Goal: Task Accomplishment & Management: Use online tool/utility

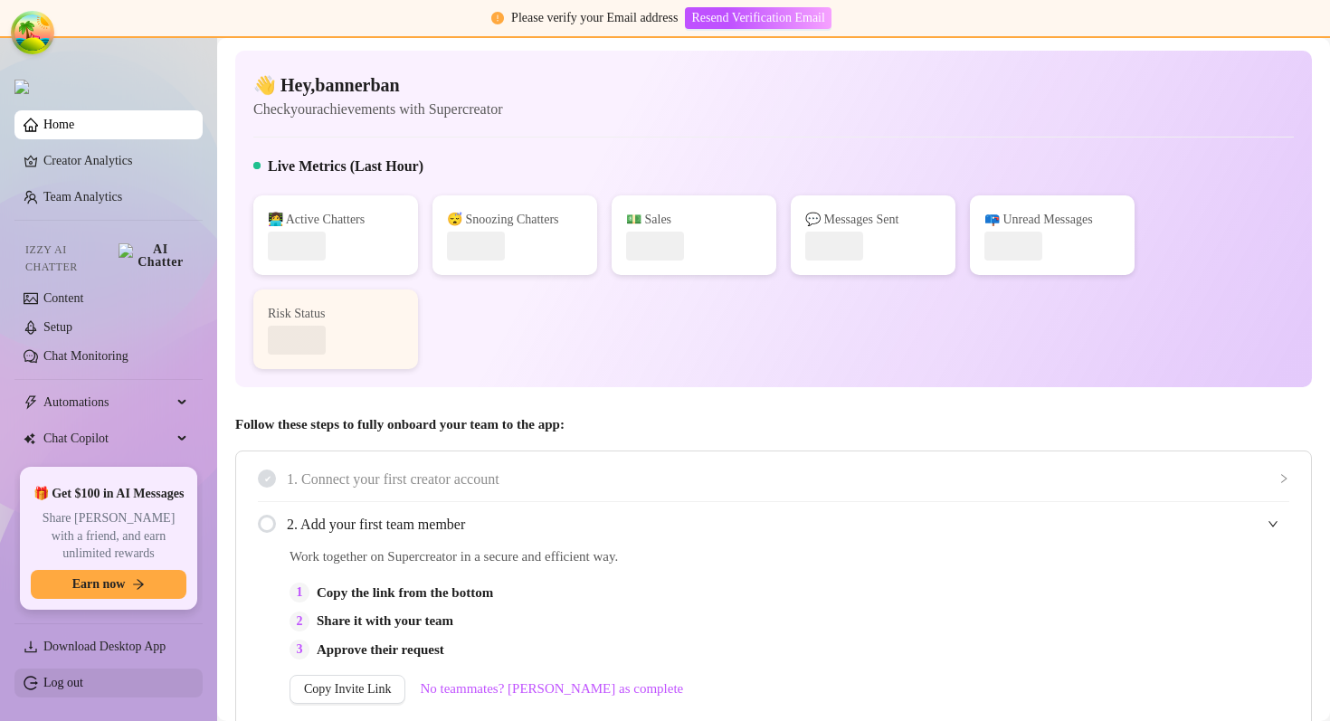
click at [83, 680] on link "Log out" at bounding box center [63, 683] width 40 height 14
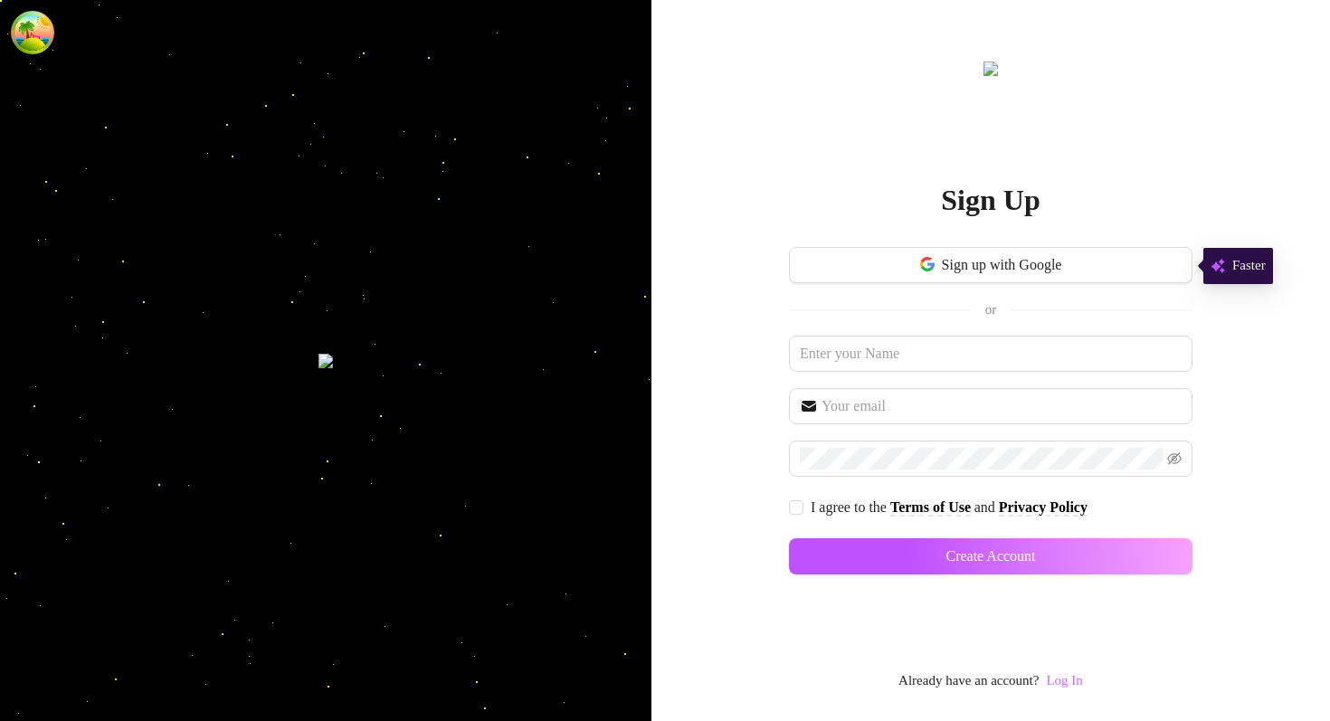
click at [1082, 684] on link "Log In" at bounding box center [1064, 680] width 36 height 14
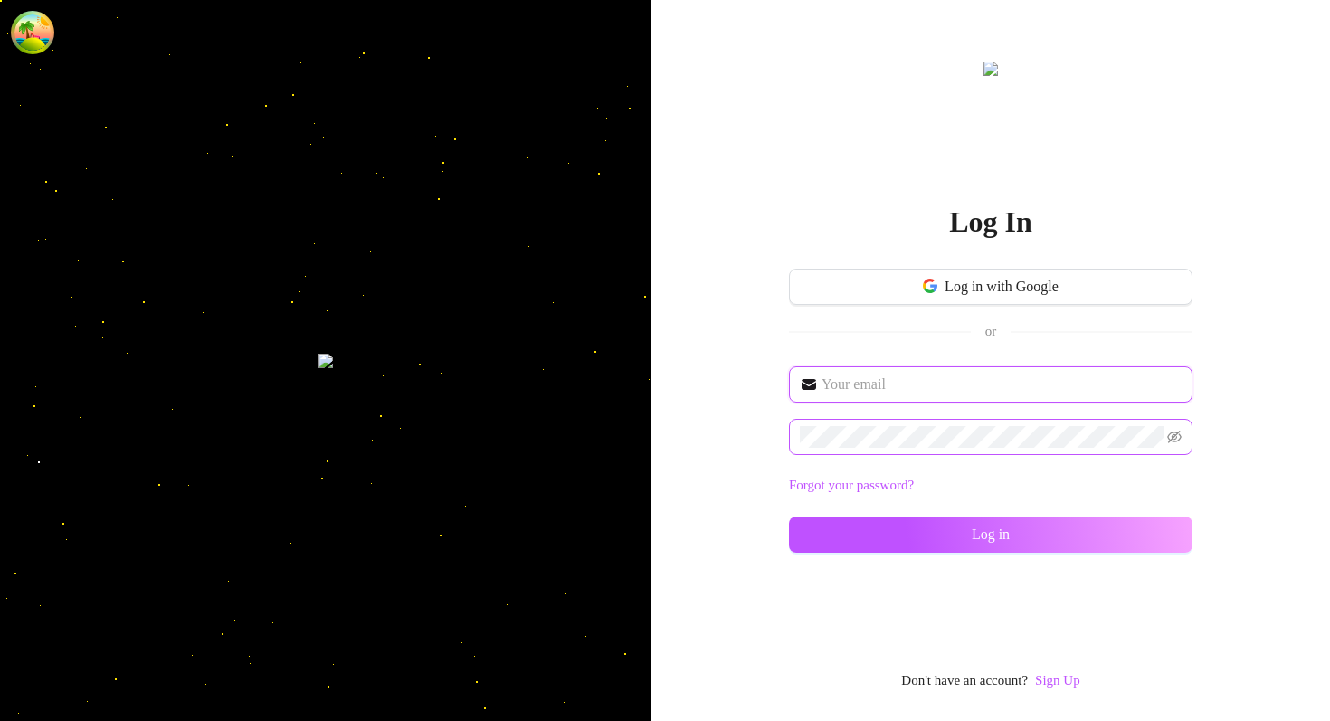
type input "[EMAIL_ADDRESS][DOMAIN_NAME]"
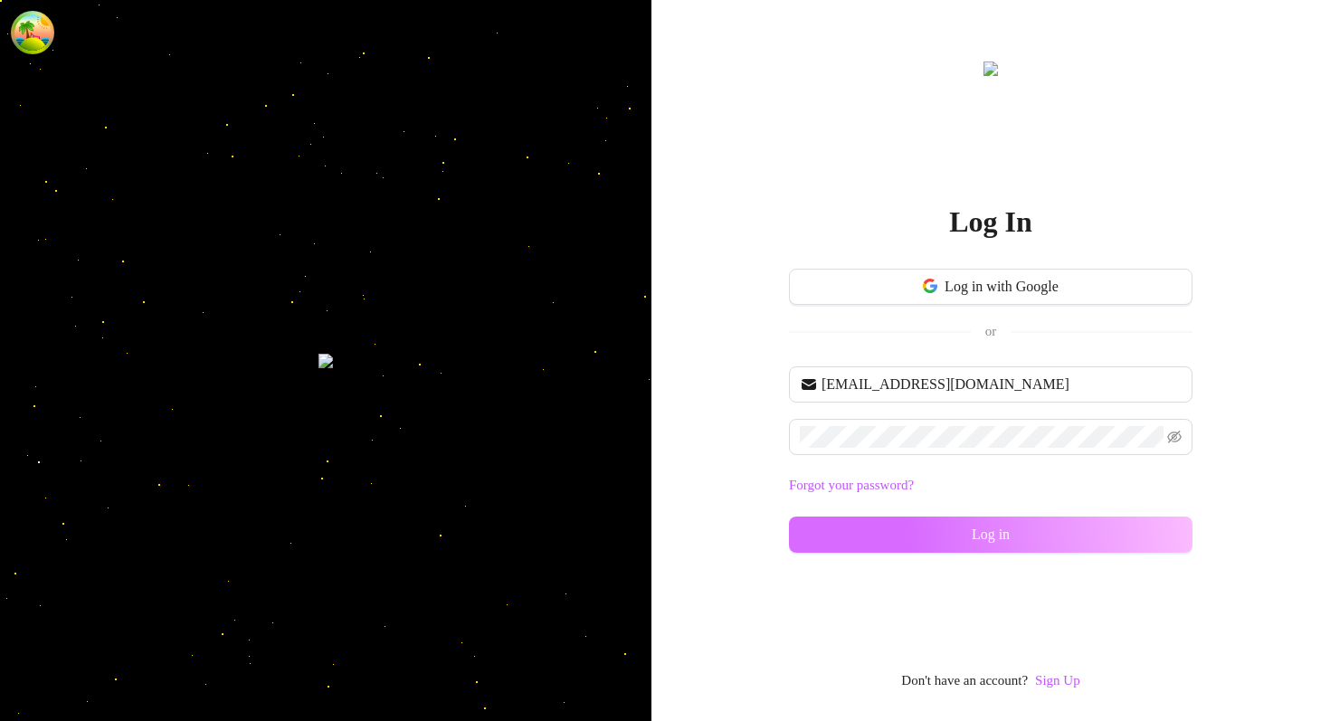
click at [949, 528] on button "Log in" at bounding box center [991, 535] width 404 height 36
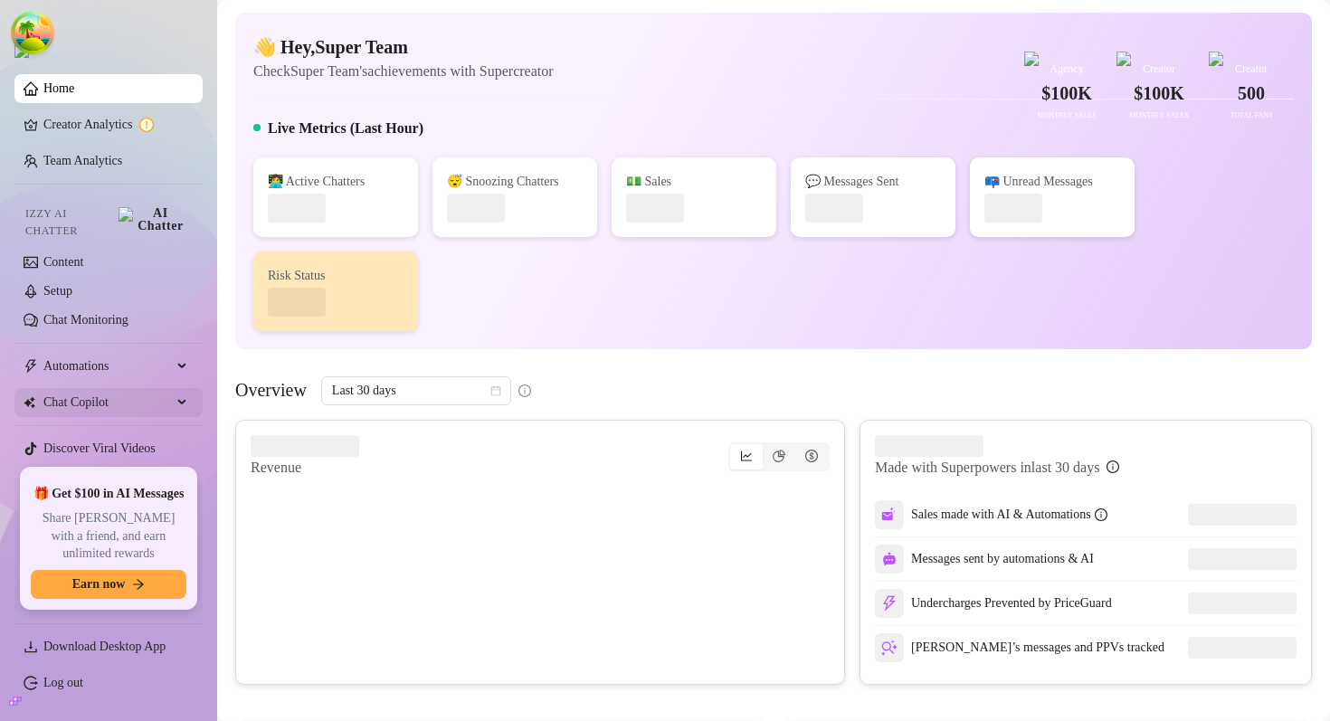
click at [132, 389] on span "Chat Copilot" at bounding box center [107, 402] width 129 height 29
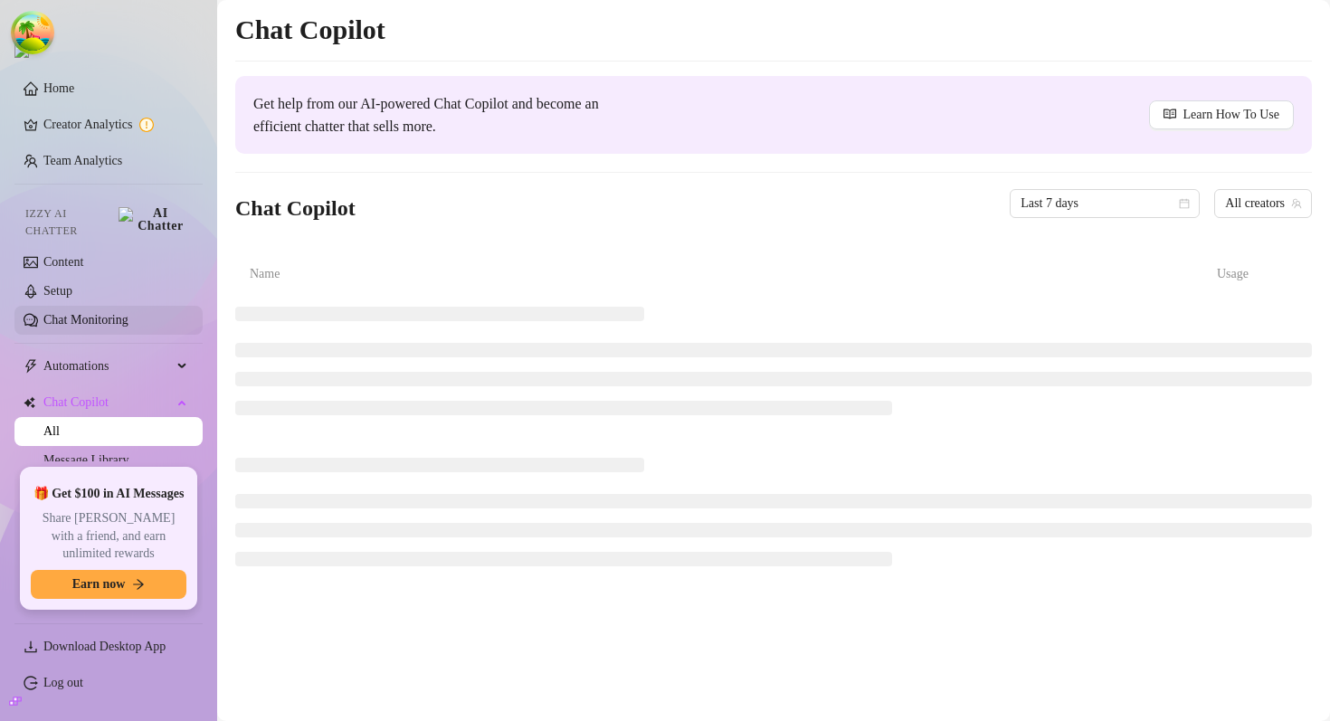
click at [101, 313] on link "Chat Monitoring" at bounding box center [85, 320] width 85 height 14
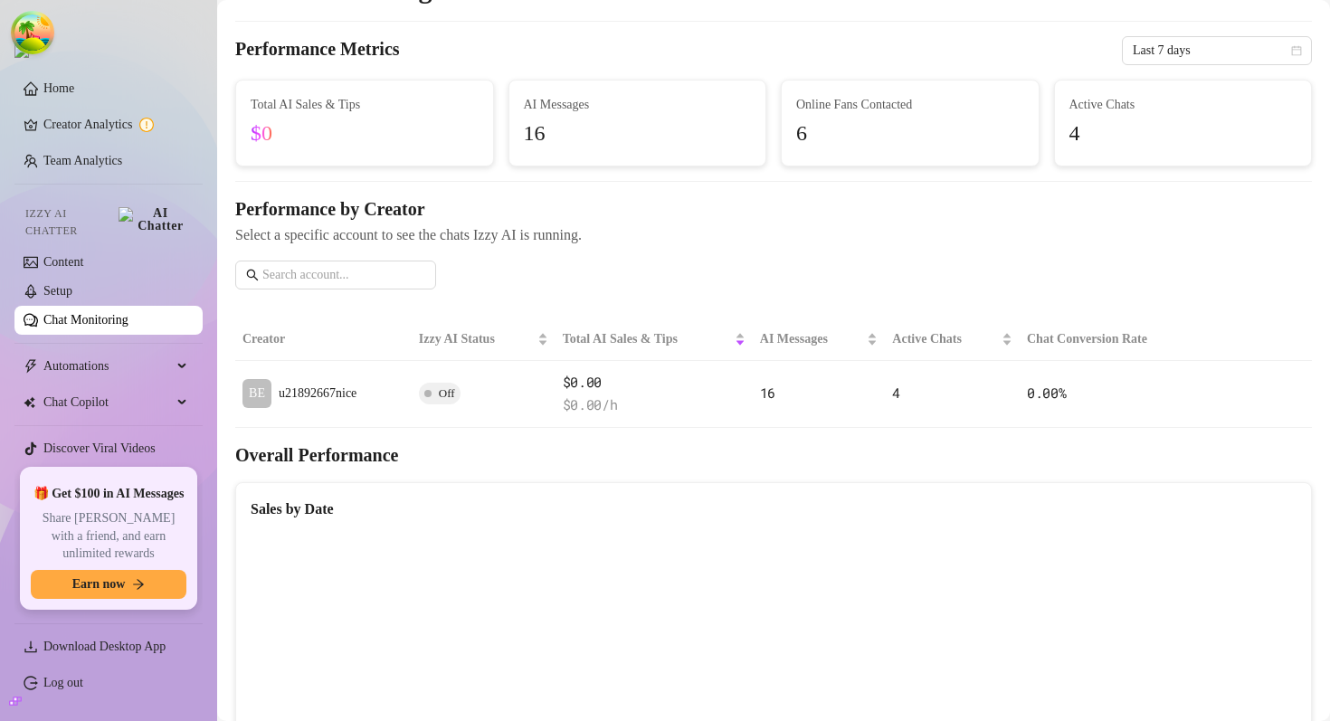
scroll to position [43, 0]
click at [51, 682] on link "Log out" at bounding box center [63, 683] width 40 height 14
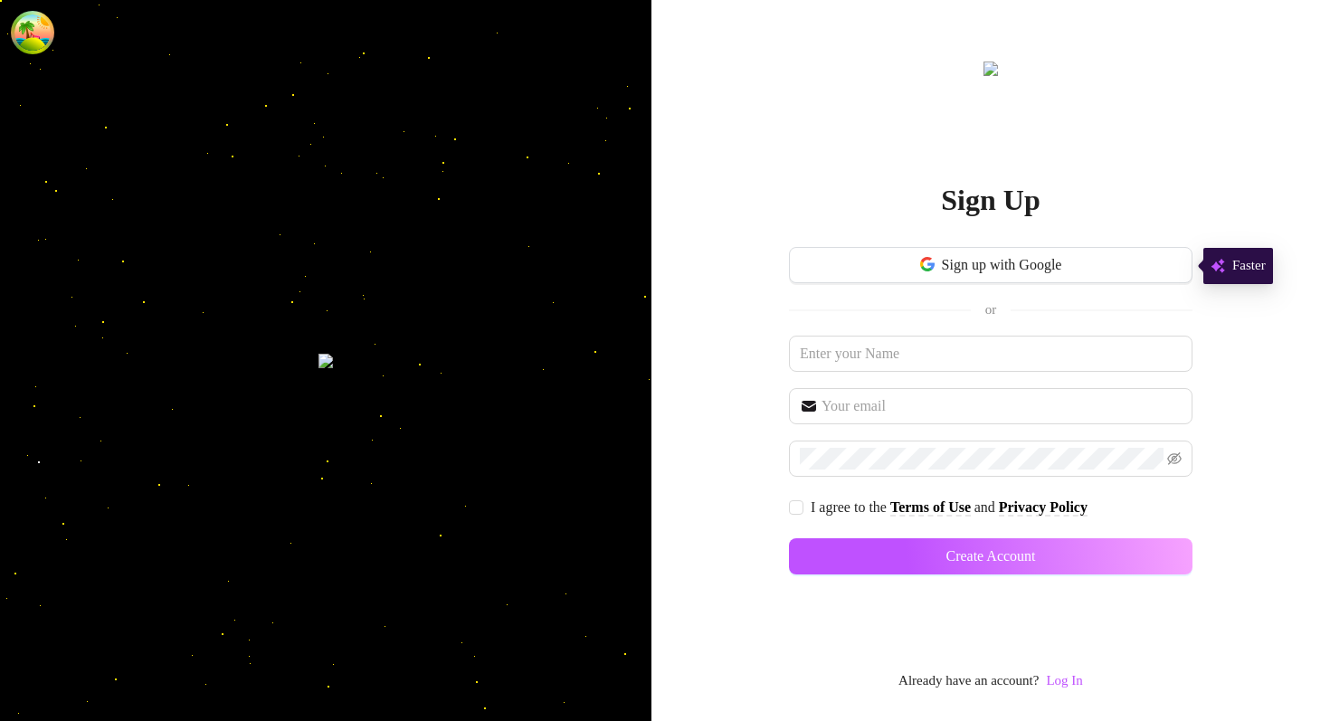
click at [1069, 691] on link "Log In" at bounding box center [1064, 682] width 36 height 22
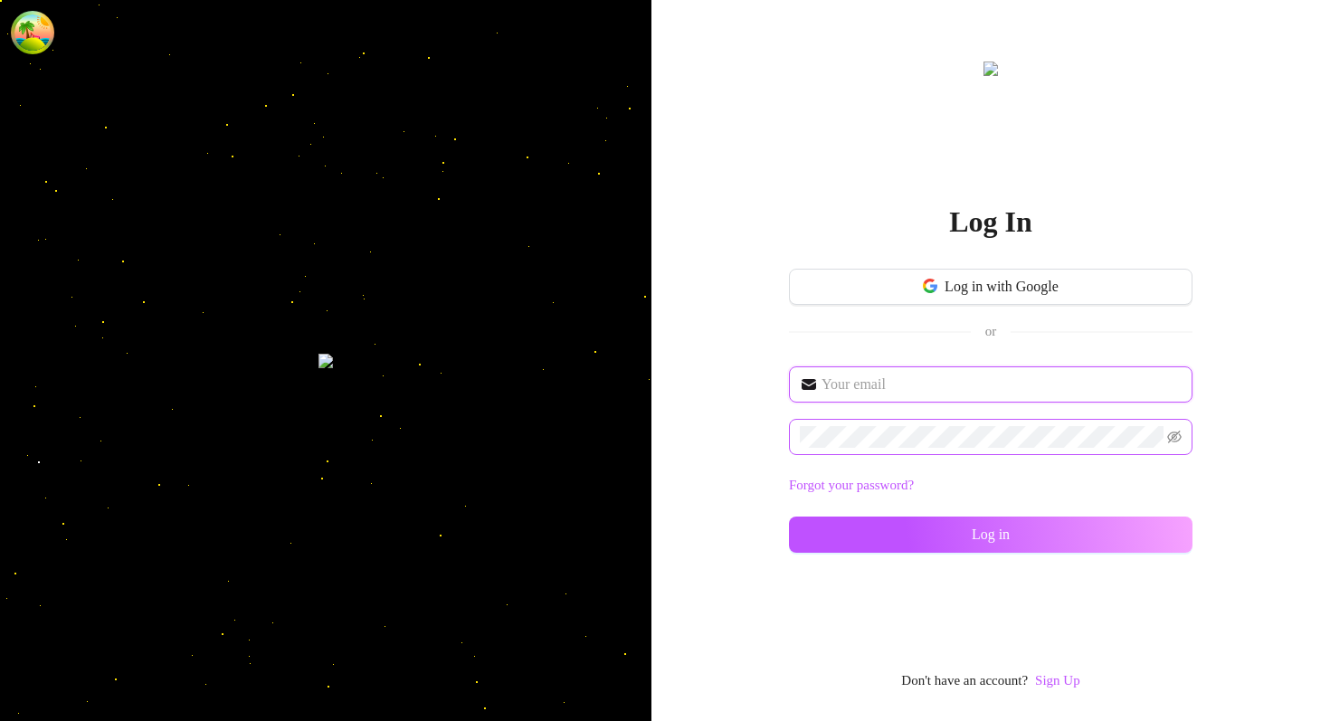
type input "[EMAIL_ADDRESS][DOMAIN_NAME]"
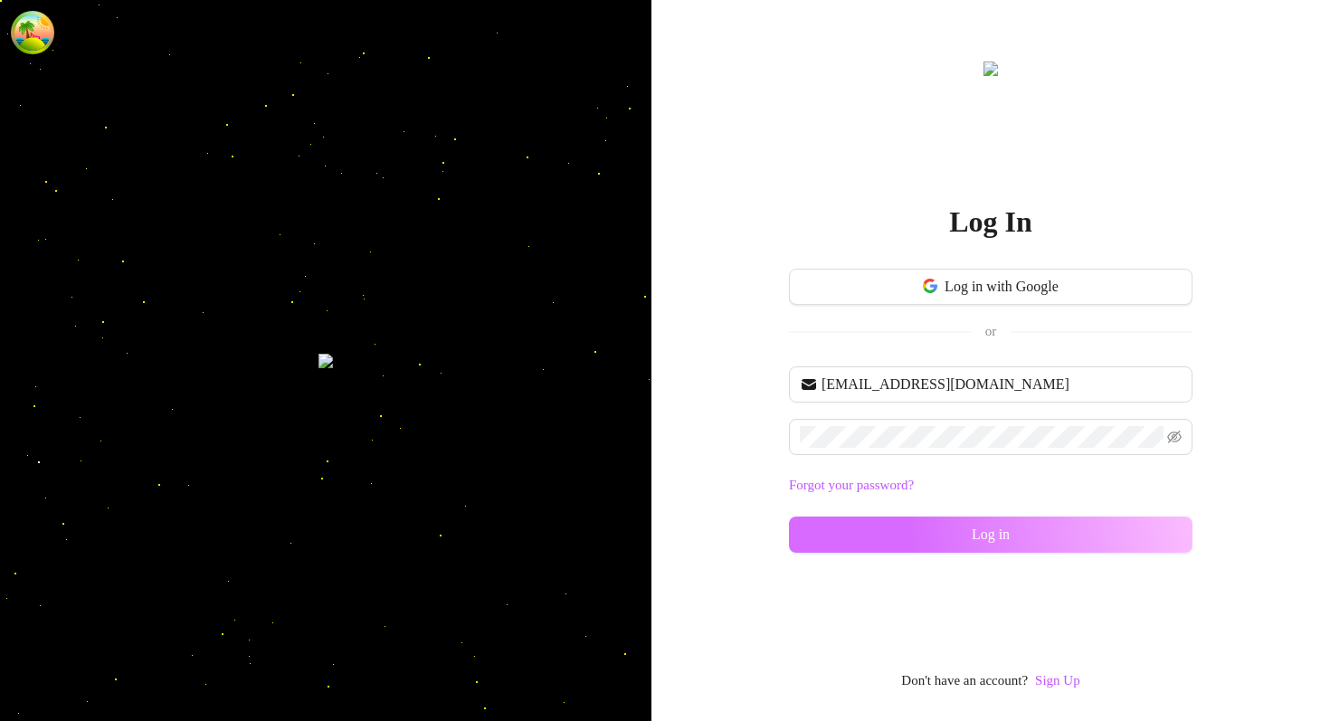
click at [954, 539] on button "Log in" at bounding box center [991, 535] width 404 height 36
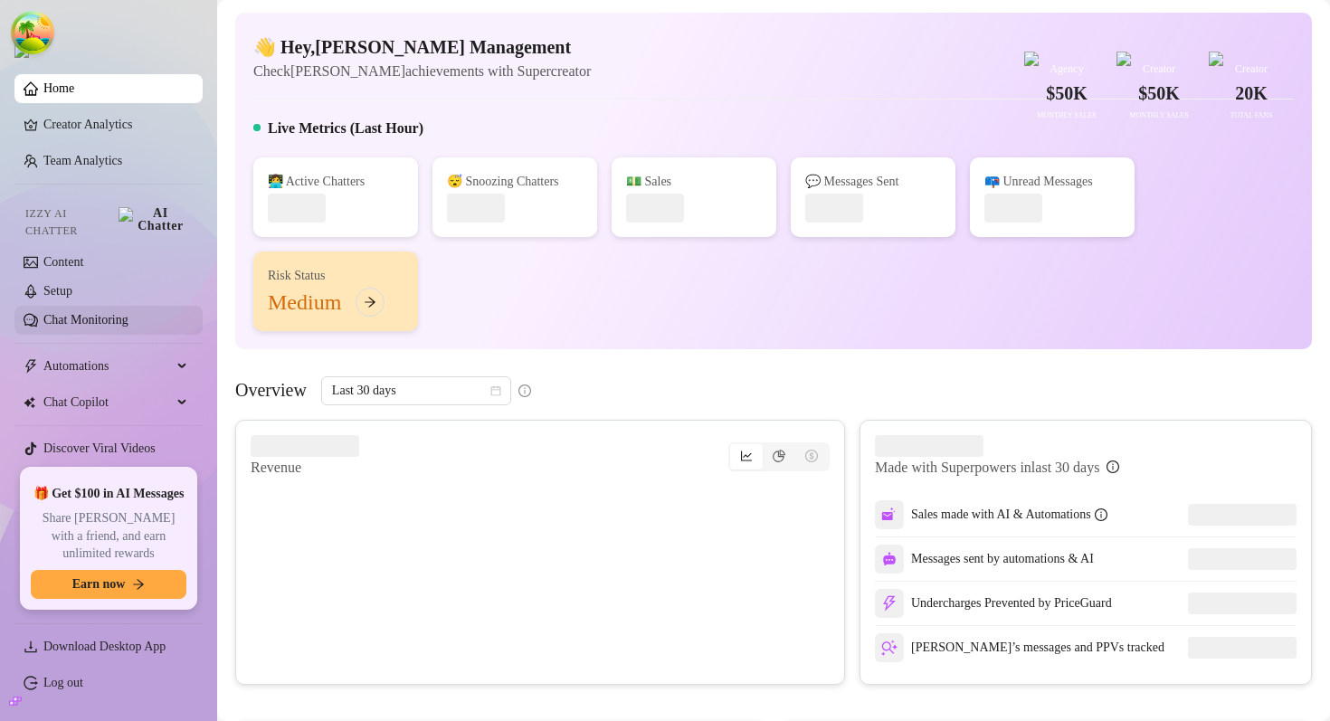
click at [81, 313] on link "Chat Monitoring" at bounding box center [85, 320] width 85 height 14
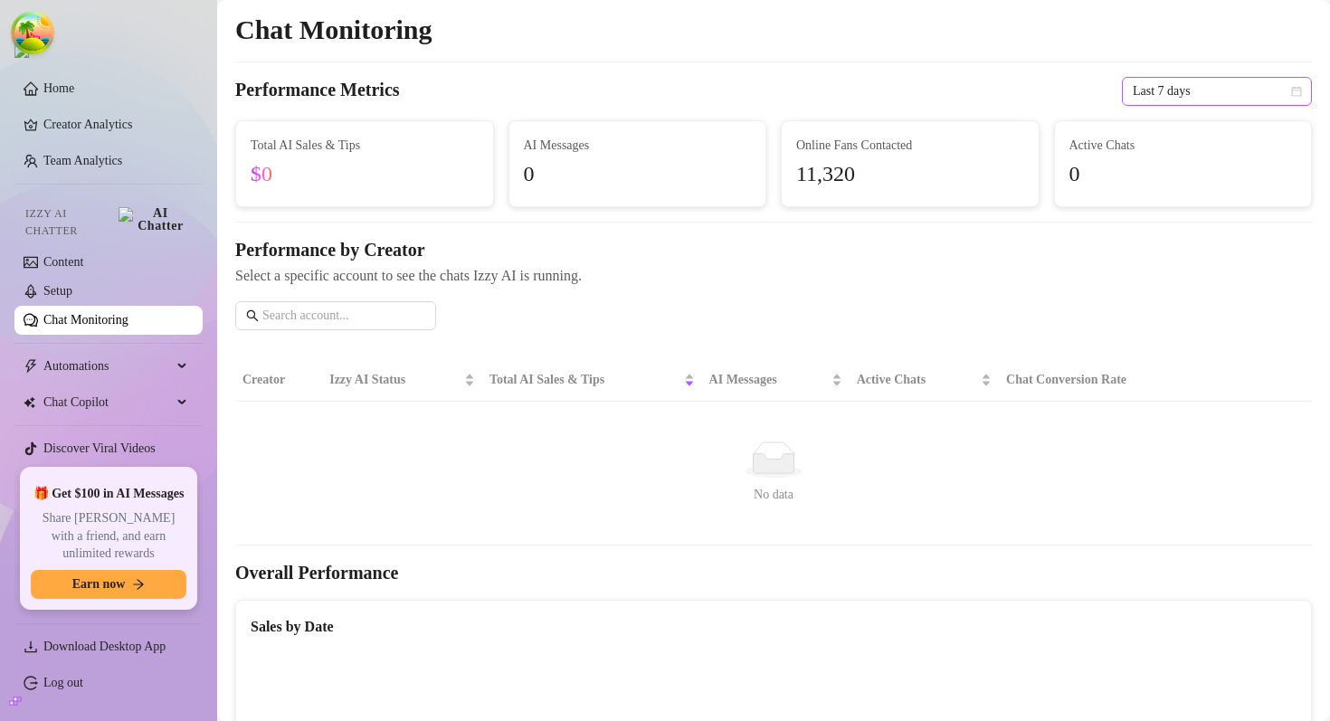
click at [1224, 84] on span "Last 7 days" at bounding box center [1217, 91] width 168 height 27
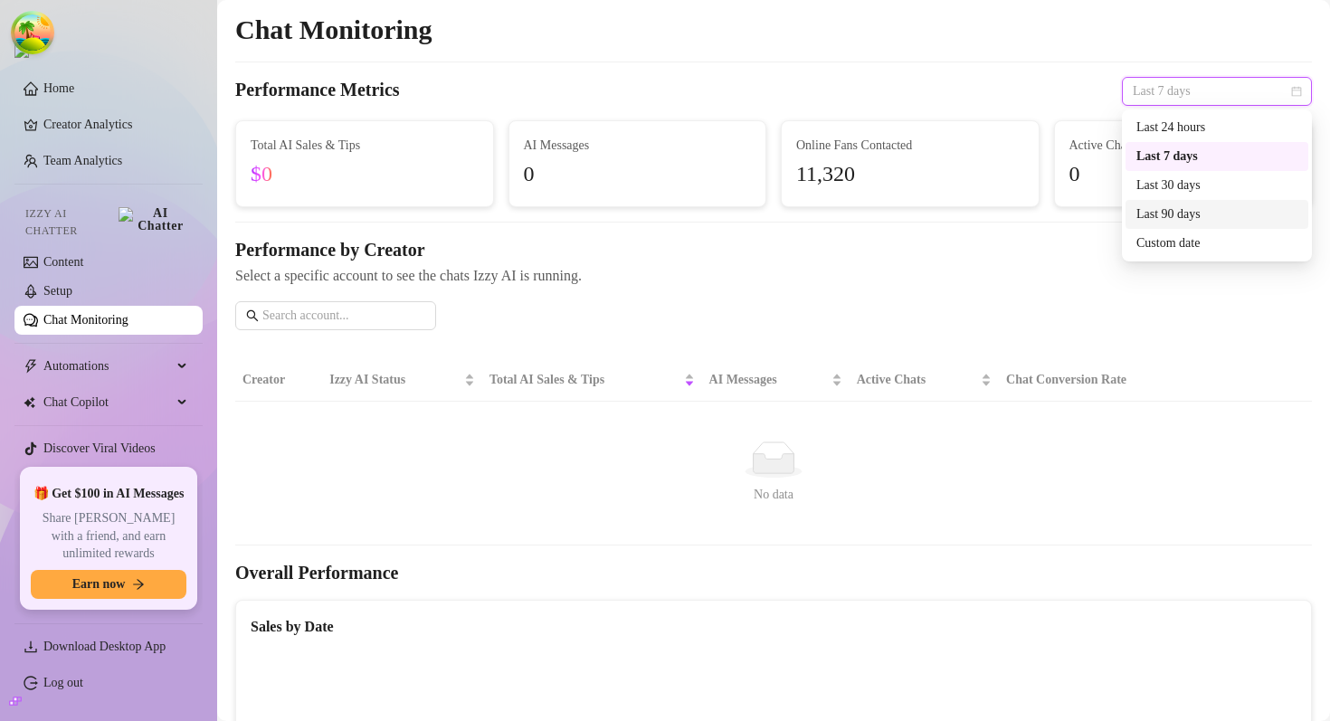
click at [1199, 208] on div "Last 90 days" at bounding box center [1217, 215] width 161 height 20
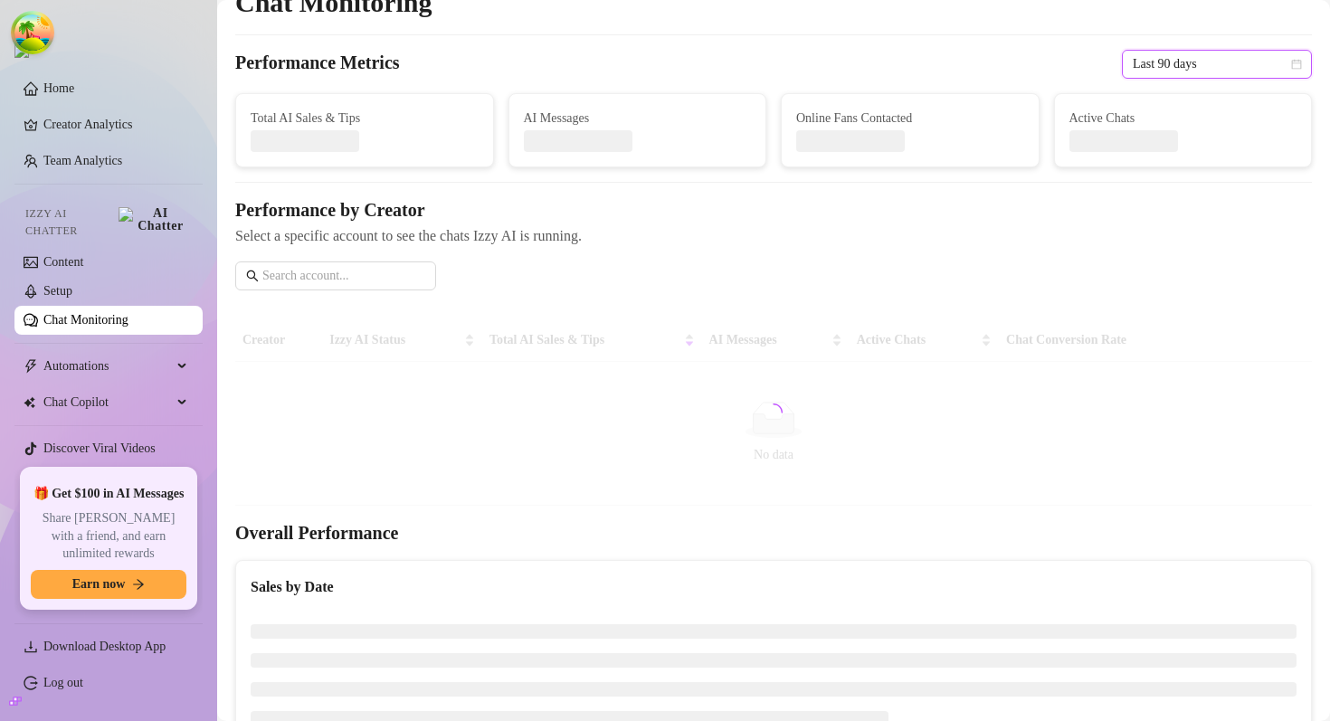
scroll to position [36, 0]
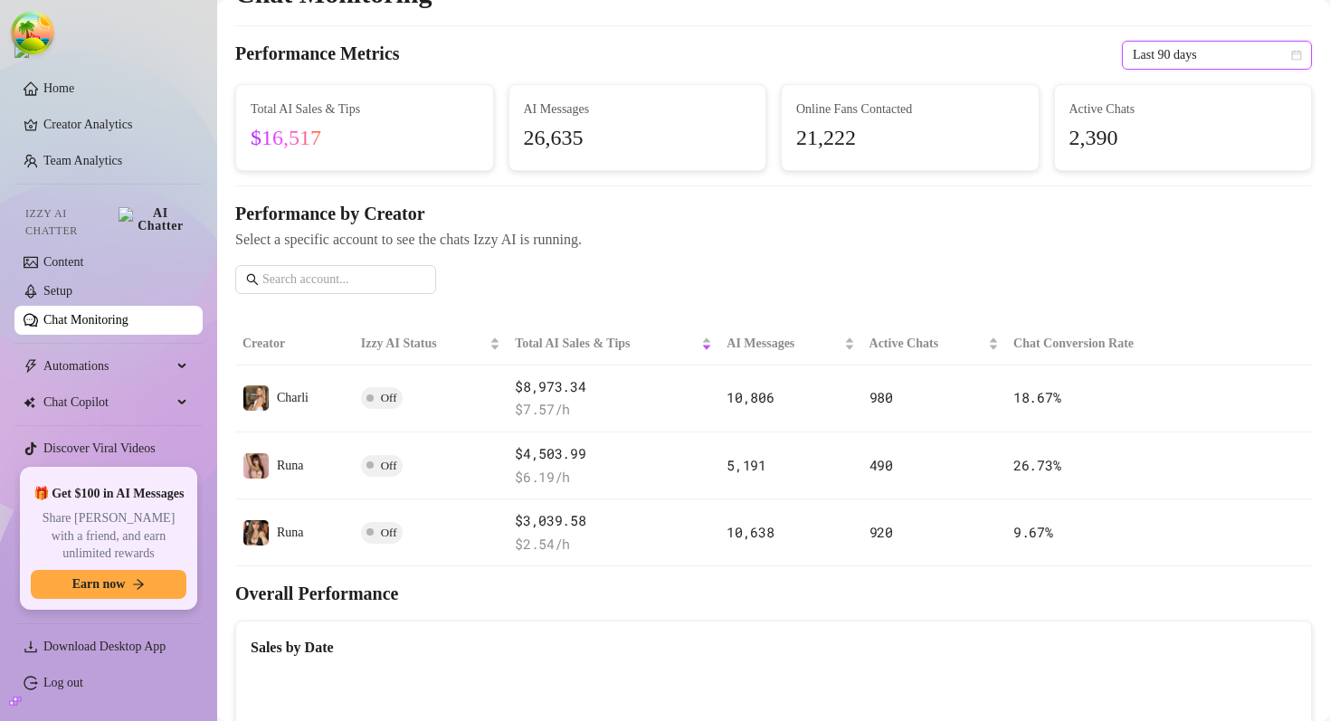
click at [1165, 61] on span "Last 90 days" at bounding box center [1217, 55] width 168 height 27
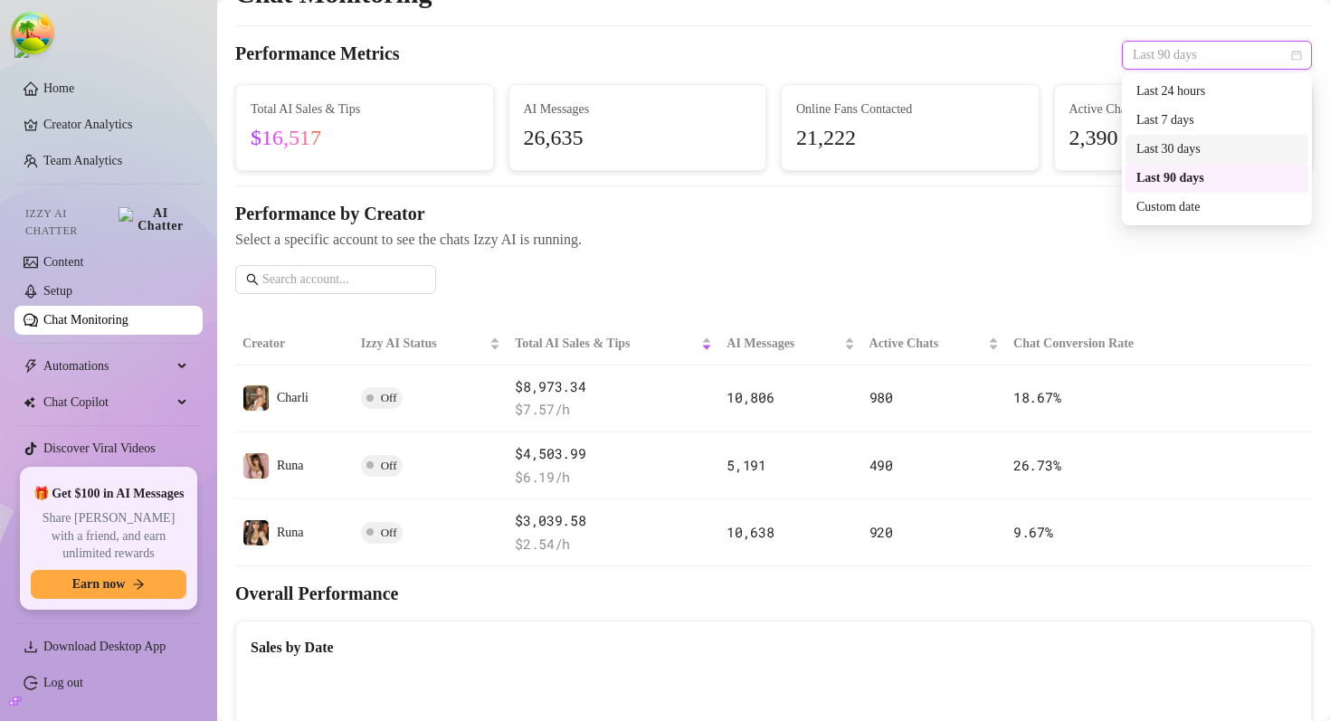
click at [1169, 157] on div "Last 30 days" at bounding box center [1217, 149] width 161 height 20
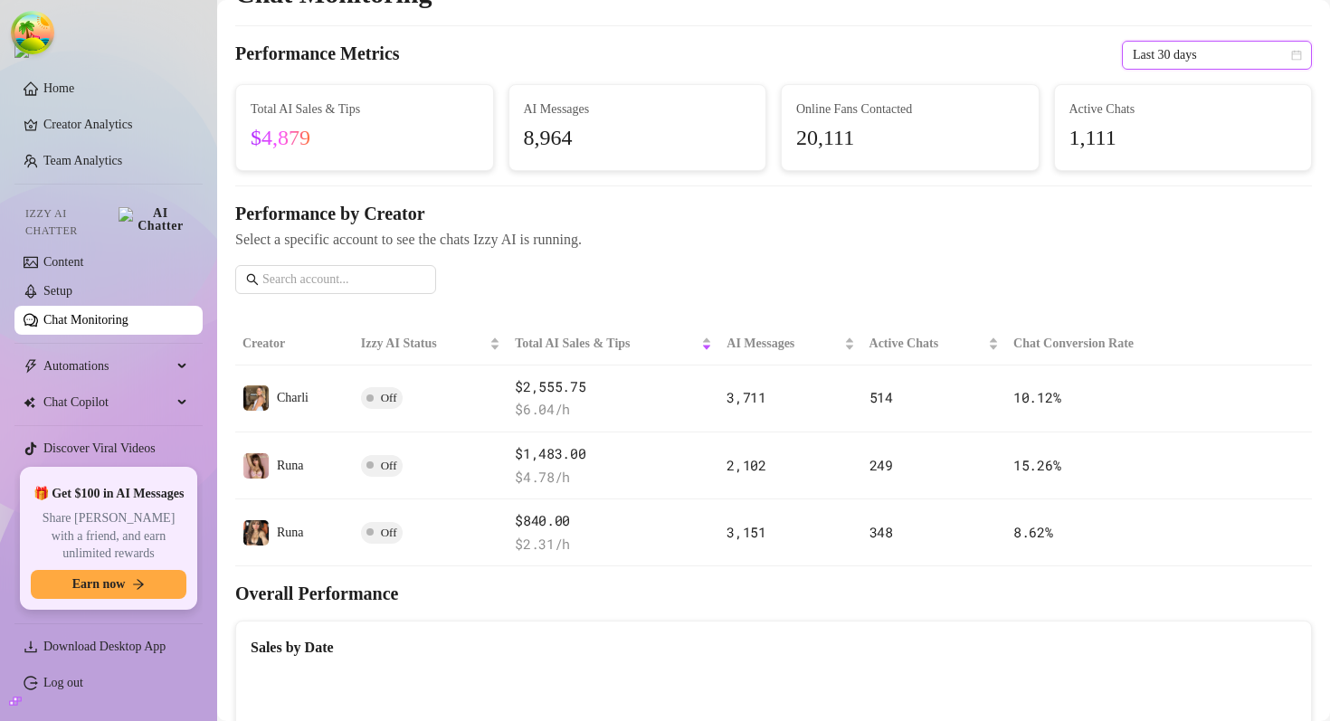
click at [1171, 55] on span "Last 30 days" at bounding box center [1217, 55] width 168 height 27
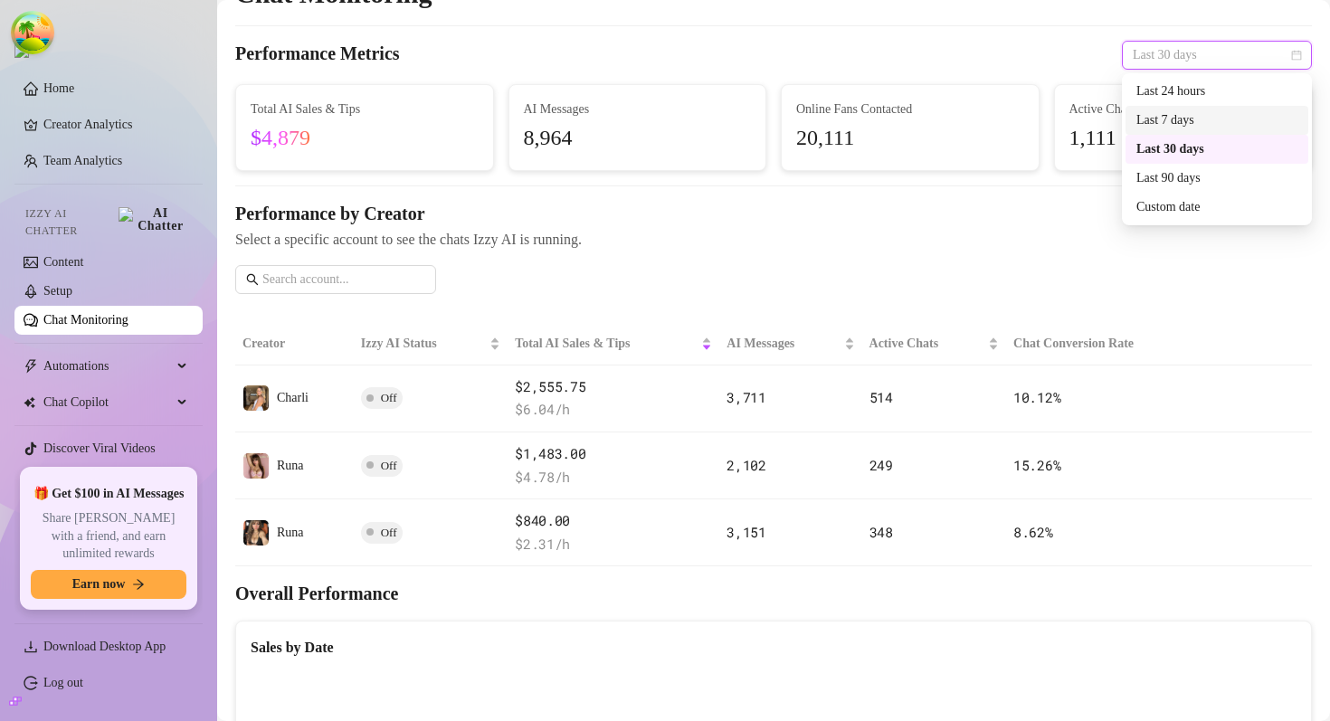
click at [1189, 117] on div "Last 7 days" at bounding box center [1217, 120] width 161 height 20
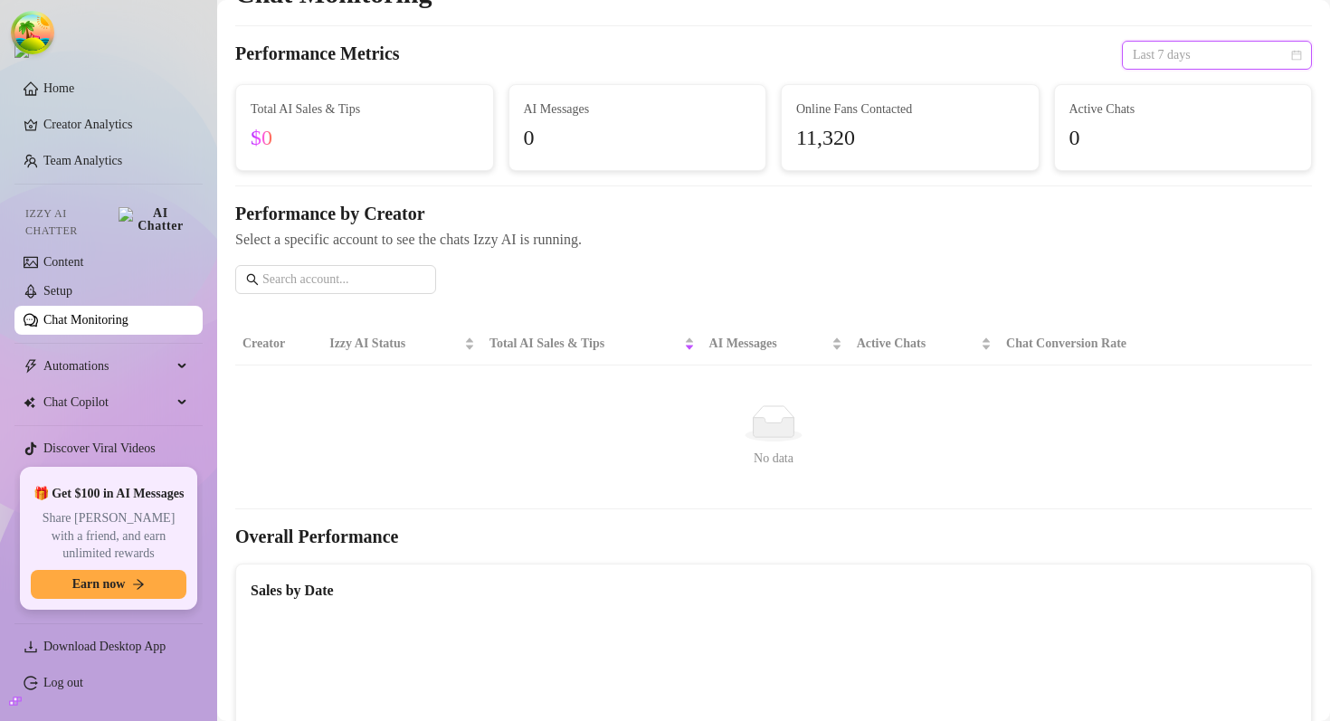
click at [1206, 67] on span "Last 7 days" at bounding box center [1217, 55] width 168 height 27
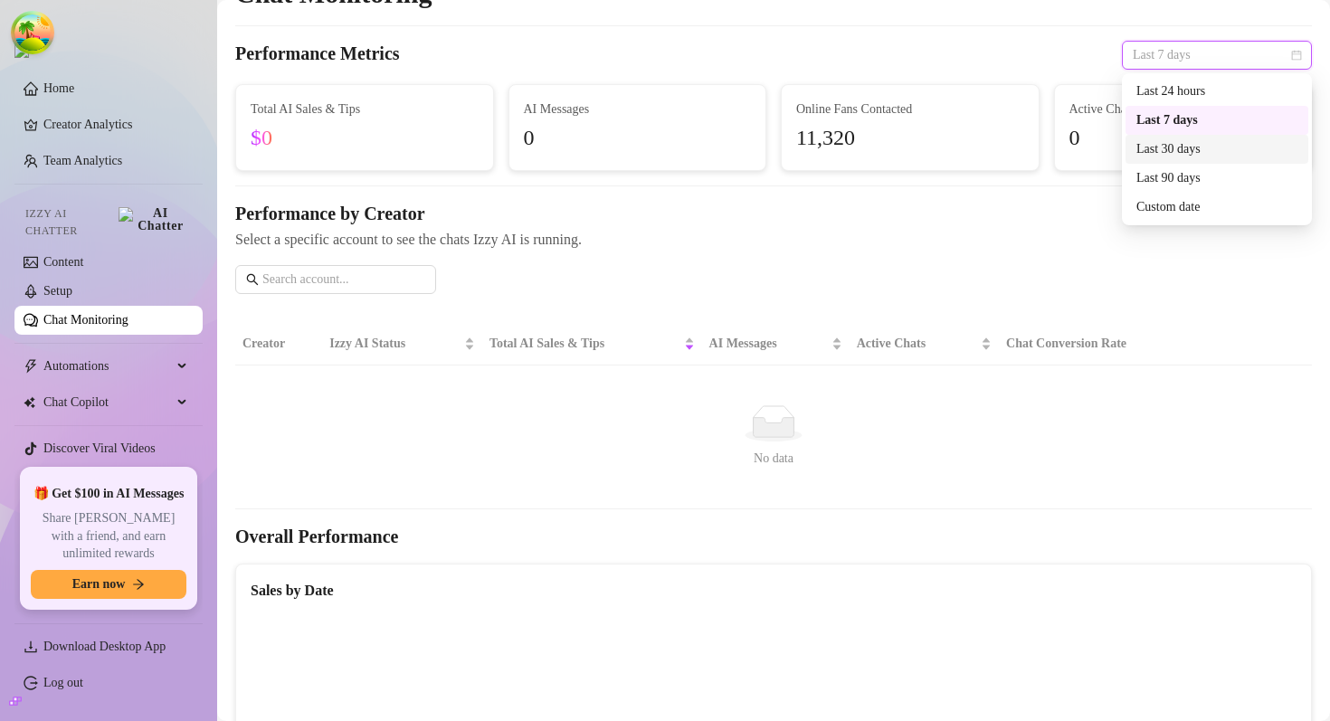
click at [1175, 142] on div "Last 30 days" at bounding box center [1217, 149] width 161 height 20
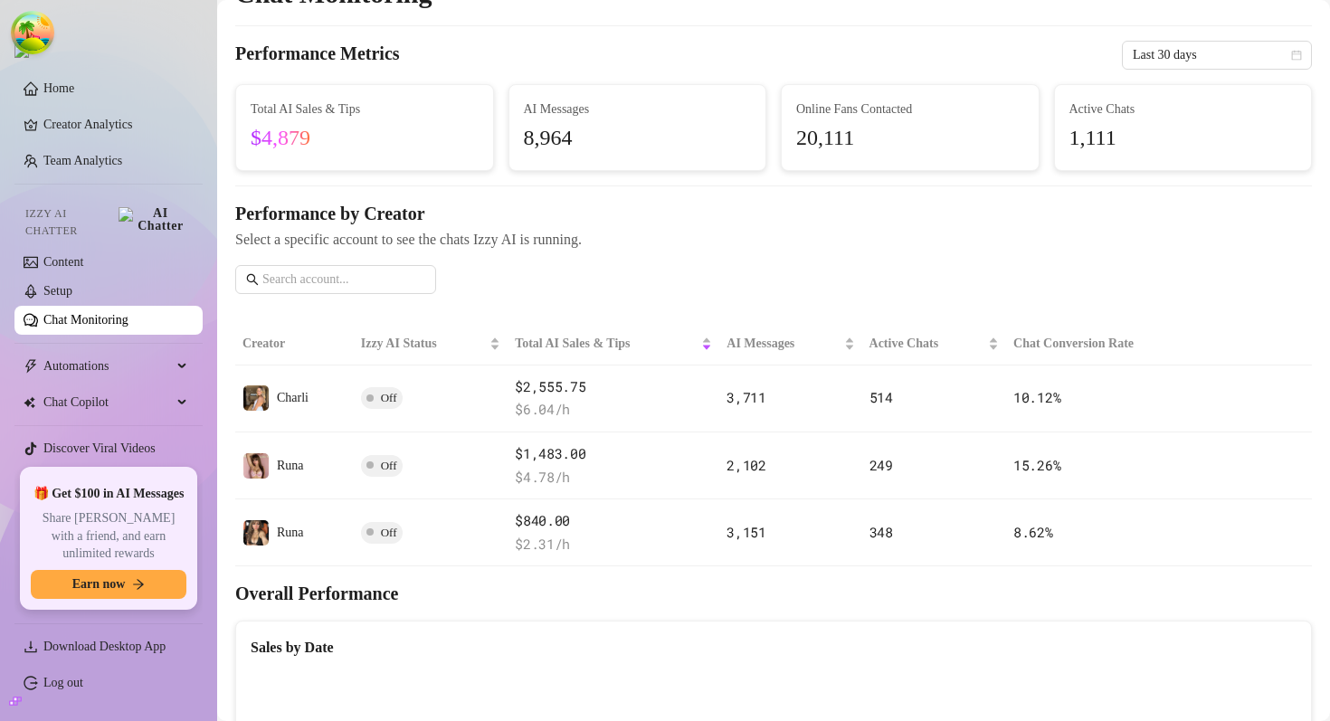
click at [800, 236] on span "Select a specific account to see the chats Izzy AI is running." at bounding box center [773, 239] width 1077 height 23
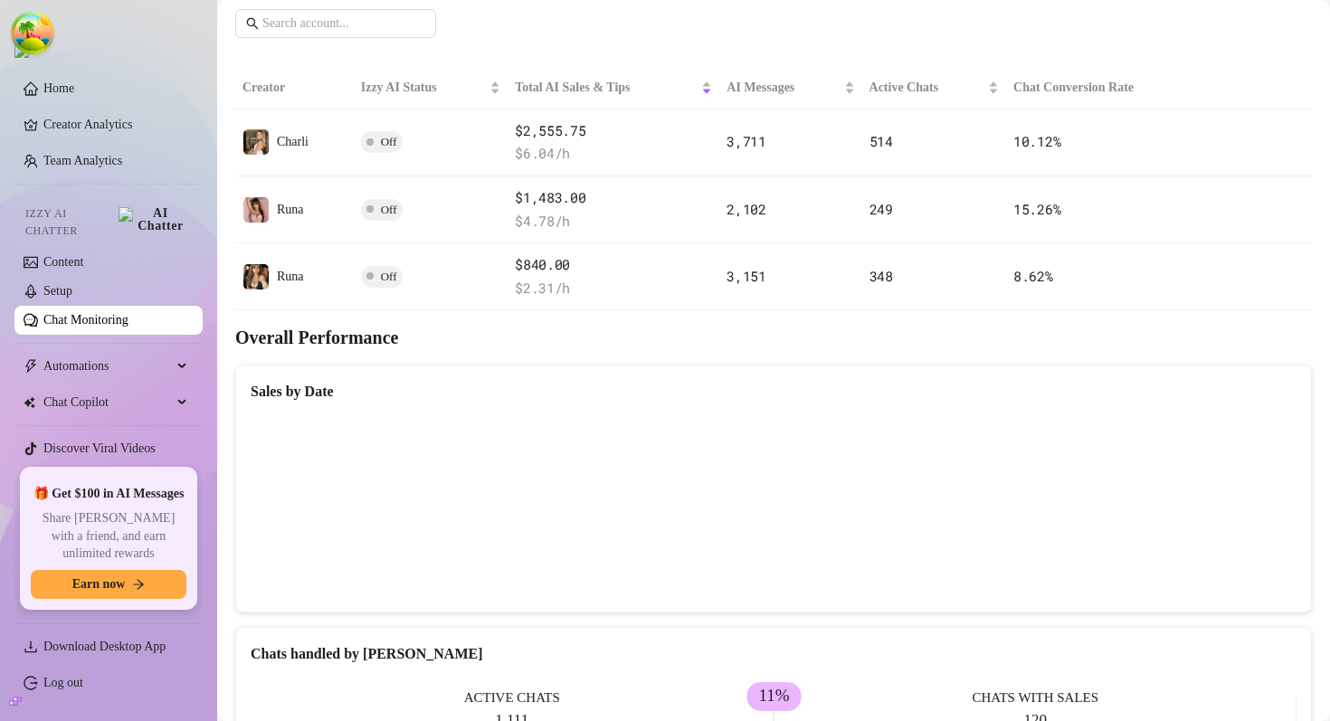
scroll to position [0, 0]
